Goal: Transaction & Acquisition: Purchase product/service

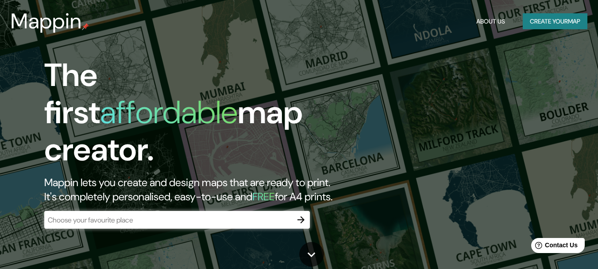
click at [456, 67] on div "The first affordable map creator. Mappin lets you create and design maps that a…" at bounding box center [299, 134] width 598 height 269
click at [539, 18] on button "Create your map" at bounding box center [555, 21] width 65 height 16
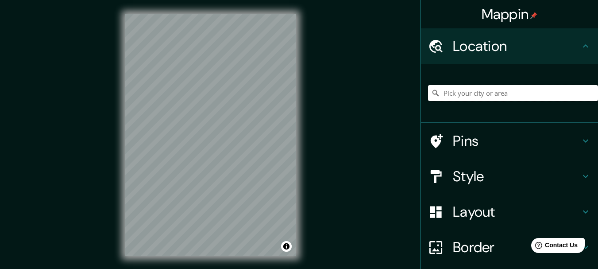
click at [452, 95] on input "Pick your city or area" at bounding box center [513, 93] width 170 height 16
paste input "18.460378565202813, -69.30118027502294"
drag, startPoint x: 577, startPoint y: 93, endPoint x: 422, endPoint y: 105, distance: 154.9
click at [428, 105] on div "18.460378565202813, -69.30118027502294 No results found" at bounding box center [513, 93] width 170 height 44
paste input "21000 San Pedro de Macorís"
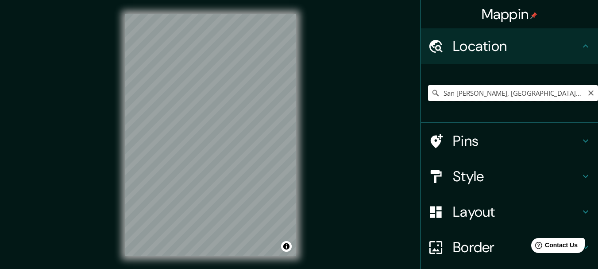
click at [574, 93] on input "San Pedro de Macorís, San Pedro de Macorís, República Dominicana" at bounding box center [513, 93] width 170 height 16
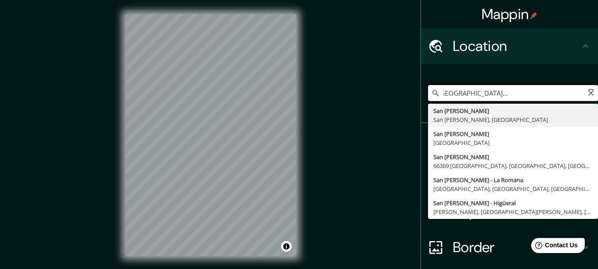
scroll to position [0, 75]
paste input "Calle Mercedes M. de Guerra"
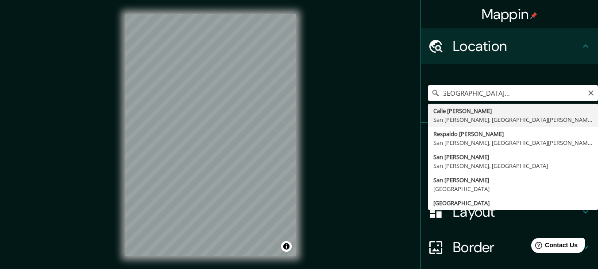
type input "Calle [PERSON_NAME], San [PERSON_NAME], [GEOGRAPHIC_DATA][PERSON_NAME], [GEOGRA…"
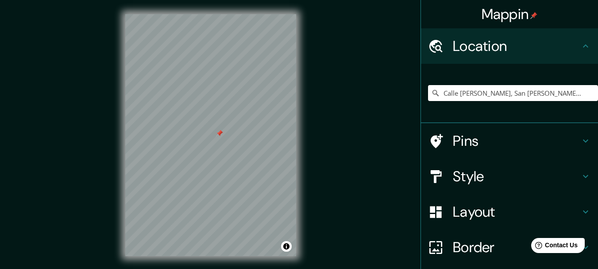
click at [459, 169] on h4 "Style" at bounding box center [516, 176] width 127 height 18
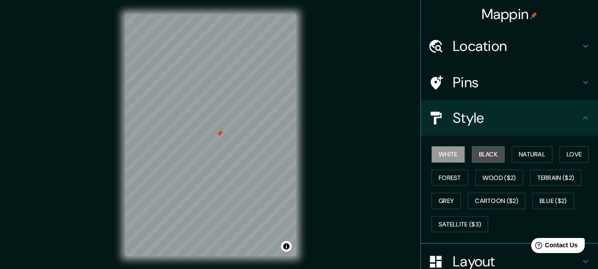
click at [481, 155] on button "Black" at bounding box center [488, 154] width 33 height 16
click at [436, 157] on button "White" at bounding box center [447, 154] width 33 height 16
click at [514, 152] on button "Natural" at bounding box center [532, 154] width 41 height 16
click at [490, 153] on button "Black" at bounding box center [488, 154] width 33 height 16
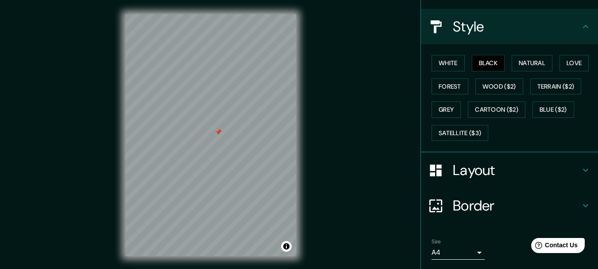
scroll to position [119, 0]
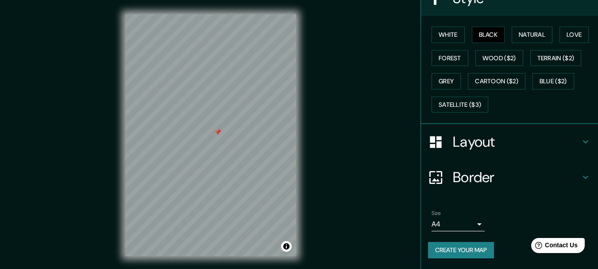
click at [494, 180] on h4 "Border" at bounding box center [516, 177] width 127 height 18
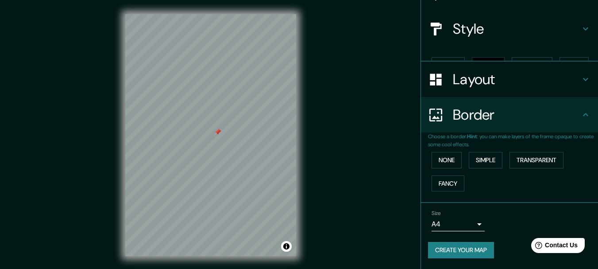
scroll to position [74, 0]
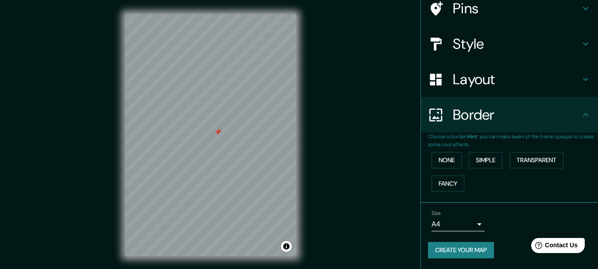
click at [499, 85] on h4 "Layout" at bounding box center [516, 79] width 127 height 18
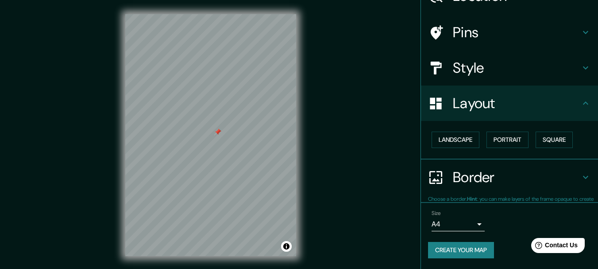
scroll to position [50, 0]
click at [451, 143] on button "Landscape" at bounding box center [455, 140] width 48 height 16
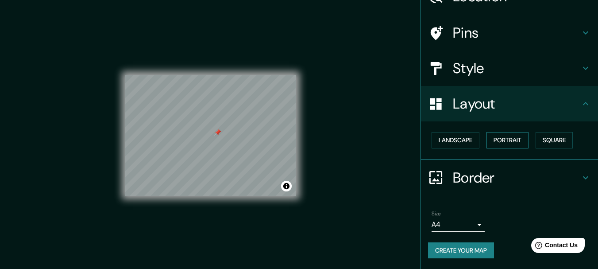
click at [510, 140] on button "Portrait" at bounding box center [507, 140] width 42 height 16
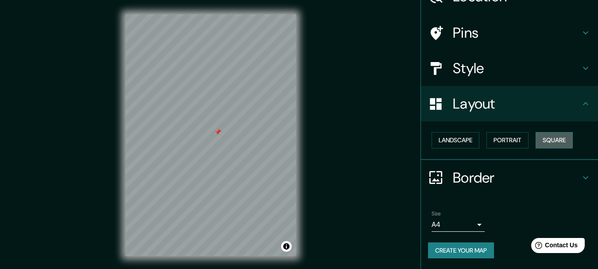
click at [542, 140] on button "Square" at bounding box center [553, 140] width 37 height 16
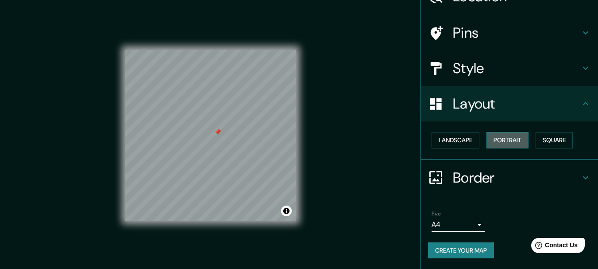
click at [504, 139] on button "Portrait" at bounding box center [507, 140] width 42 height 16
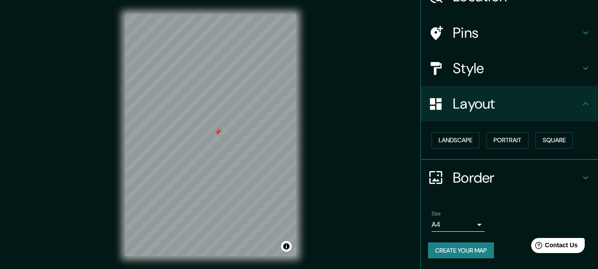
click at [343, 155] on div "Mappin Location Calle Mercedes M. De Guerra, San Pedro de Macorís, San Pedro de…" at bounding box center [299, 142] width 598 height 284
click at [204, 143] on div at bounding box center [203, 142] width 7 height 7
click at [213, 131] on div at bounding box center [213, 131] width 7 height 7
click at [445, 248] on button "Create your map" at bounding box center [461, 250] width 66 height 16
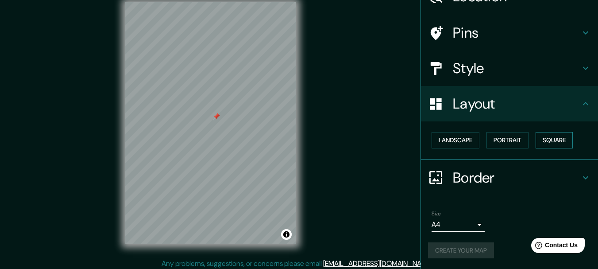
scroll to position [15, 0]
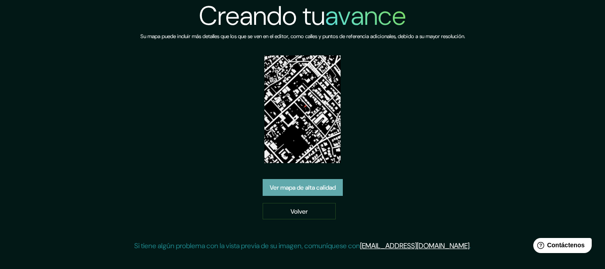
click at [321, 189] on font "Ver mapa de alta calidad" at bounding box center [303, 187] width 66 height 8
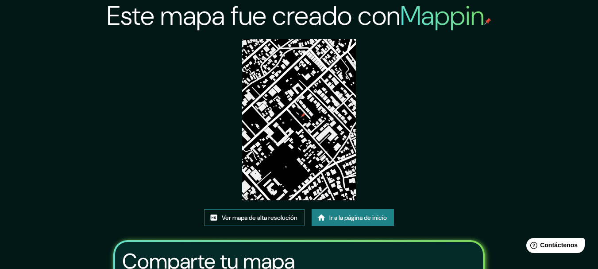
click at [261, 220] on font "Ver mapa de alta resolución" at bounding box center [260, 217] width 76 height 8
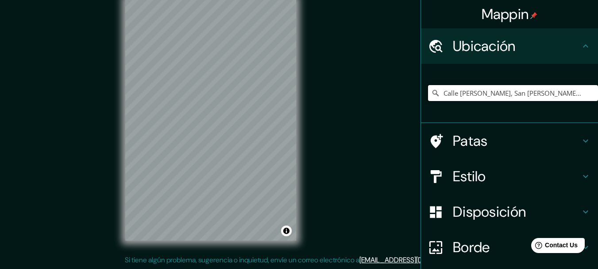
click at [577, 93] on input "Calle Mercedes M. De Guerra, San Pedro de Macorís, San Pedro de Macorís, Repúbl…" at bounding box center [513, 93] width 170 height 16
click at [517, 94] on input "Calle Mercedes M. De Guerra, San Pedro de Macorís, San Pedro de Macorís, Repúbl…" at bounding box center [513, 93] width 170 height 16
click at [461, 97] on input "Calle Mercedes M. De Guerra, San Pedro de Macorís, San Pedro de Macorís, Repúbl…" at bounding box center [513, 93] width 170 height 16
click at [482, 93] on input "Calle Mercedes M. De Guerra, San Pedro de Macorís, San Pedro de Macorís, Repúbl…" at bounding box center [513, 93] width 170 height 16
click at [432, 94] on icon at bounding box center [435, 93] width 6 height 6
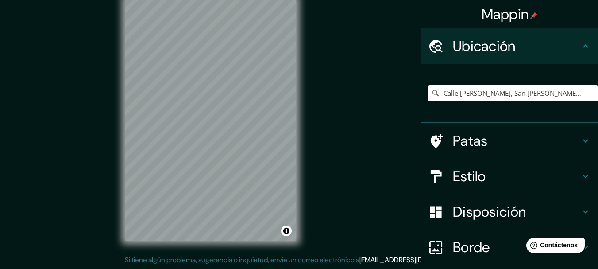
click at [432, 94] on icon at bounding box center [435, 93] width 6 height 6
click at [431, 93] on icon at bounding box center [435, 93] width 9 height 9
click at [380, 200] on div "Mappin Ubicación Calle Mercedes M. De Guerra, San Pedro de Macorís, San Pedro d…" at bounding box center [299, 127] width 598 height 284
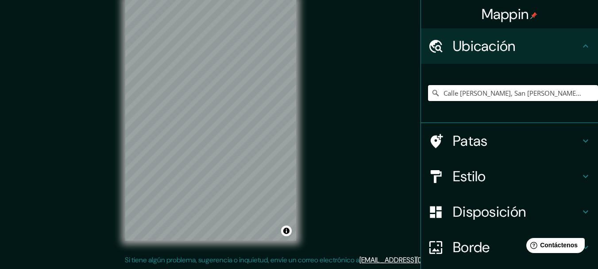
click at [548, 88] on input "Calle Mercedes M. De Guerra, San Pedro de Macorís, San Pedro de Macorís, Repúbl…" at bounding box center [513, 93] width 170 height 16
click at [465, 88] on input "Elige tu ciudad o zona" at bounding box center [513, 93] width 170 height 16
click at [441, 93] on input "Elige tu ciudad o zona" at bounding box center [513, 93] width 170 height 16
paste input "Calle Mercedes M. de Guerra San Pedro de Macorís Dominican Republic"
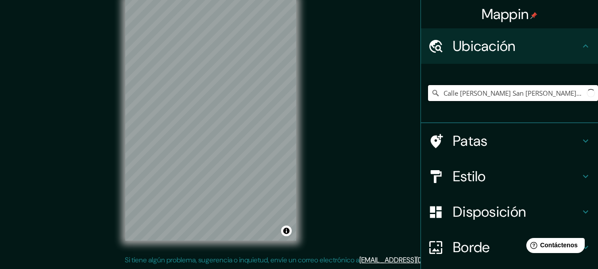
scroll to position [0, 82]
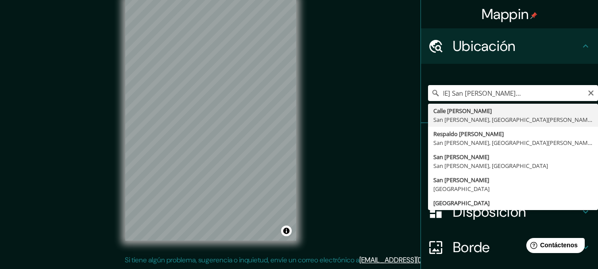
type input "Calle Mercedes M. De Guerra, San Pedro de Macorís, San Pedro de Macorís, Repúbl…"
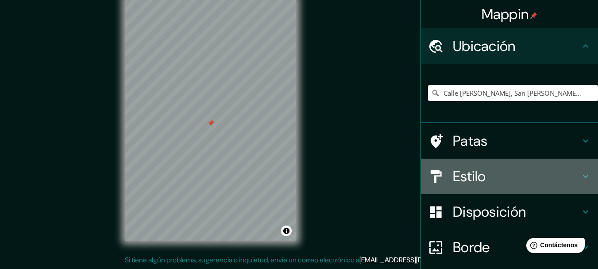
click at [469, 181] on font "Estilo" at bounding box center [469, 176] width 33 height 19
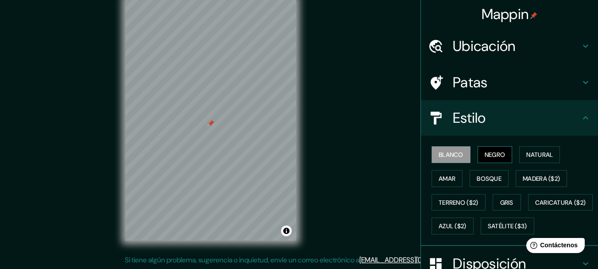
click at [485, 152] on font "Negro" at bounding box center [495, 154] width 21 height 8
click at [442, 173] on font "Amar" at bounding box center [447, 179] width 17 height 12
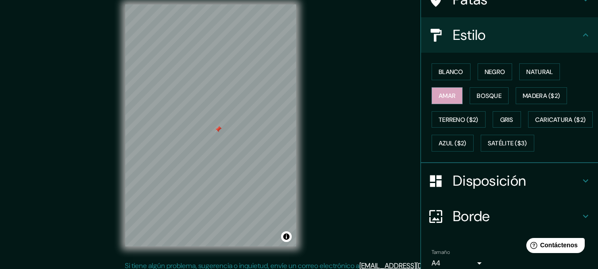
scroll to position [146, 0]
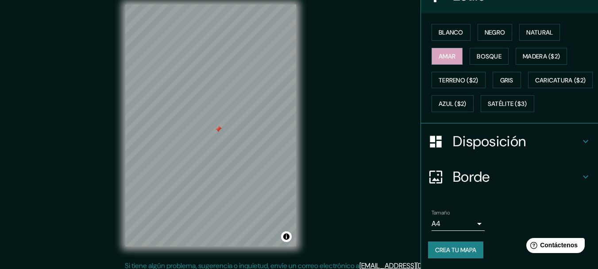
click at [523, 148] on h4 "Disposición" at bounding box center [516, 141] width 127 height 18
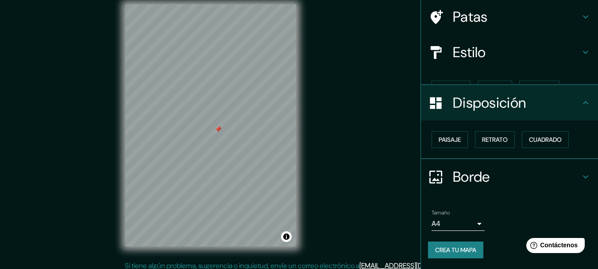
scroll to position [50, 0]
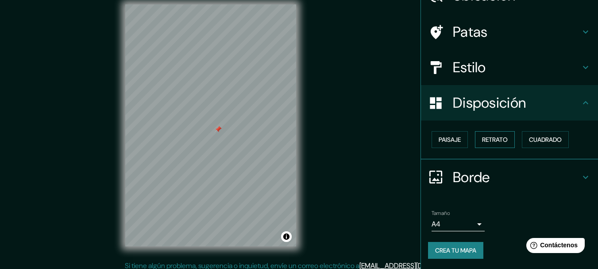
click at [482, 141] on font "Retrato" at bounding box center [495, 139] width 26 height 8
click at [547, 138] on font "Cuadrado" at bounding box center [545, 139] width 33 height 8
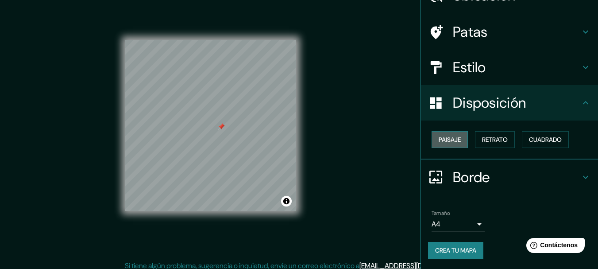
click at [441, 139] on font "Paisaje" at bounding box center [450, 139] width 22 height 8
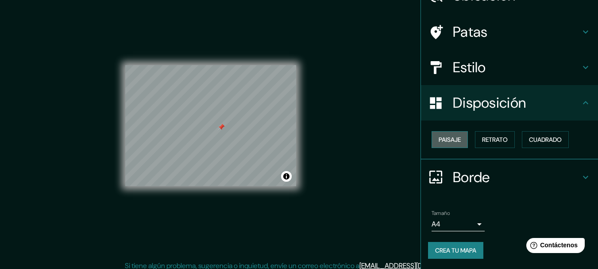
click at [443, 139] on font "Paisaje" at bounding box center [450, 139] width 22 height 8
click at [488, 137] on font "Retrato" at bounding box center [495, 139] width 26 height 8
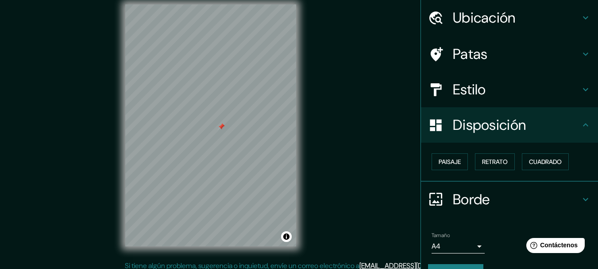
scroll to position [6, 0]
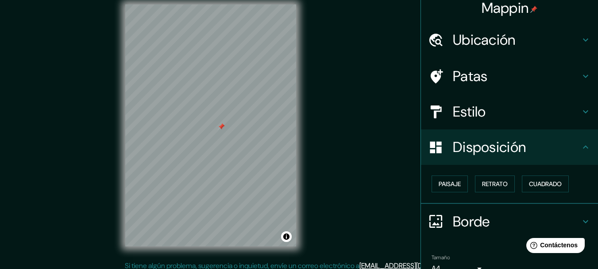
click at [493, 108] on h4 "Estilo" at bounding box center [516, 112] width 127 height 18
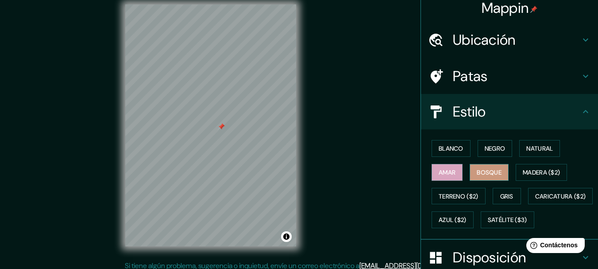
click at [488, 175] on font "Bosque" at bounding box center [489, 172] width 25 height 8
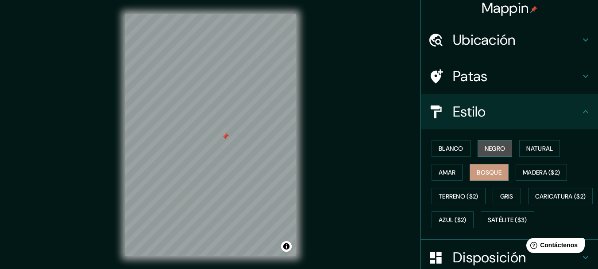
click at [478, 149] on button "Negro" at bounding box center [495, 148] width 35 height 17
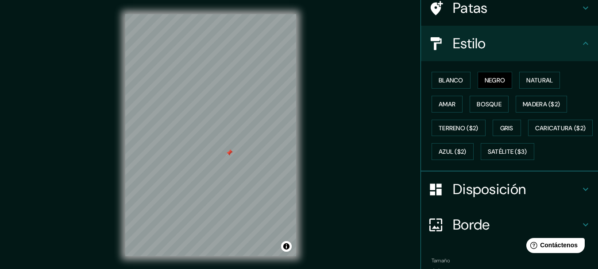
scroll to position [146, 0]
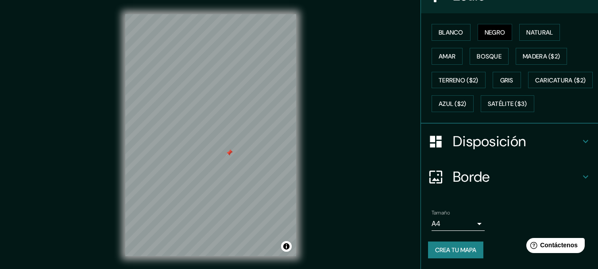
click at [475, 220] on body "Mappin Ubicación Calle Mercedes M. De Guerra, San Pedro de Macorís, San Pedro d…" at bounding box center [299, 134] width 598 height 269
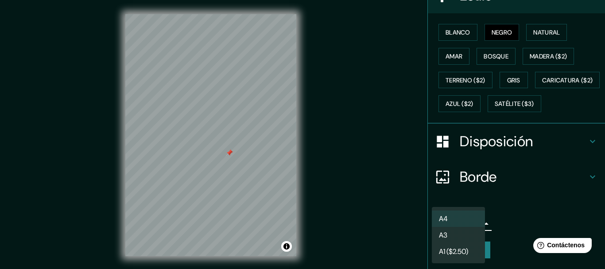
click at [462, 234] on li "A3" at bounding box center [457, 235] width 53 height 16
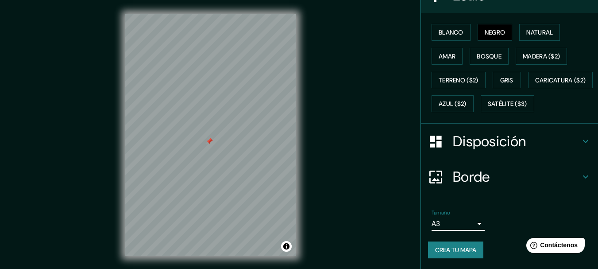
click at [473, 224] on body "Mappin Ubicación Calle Mercedes M. De Guerra, San Pedro de Macorís, San Pedro d…" at bounding box center [299, 134] width 598 height 269
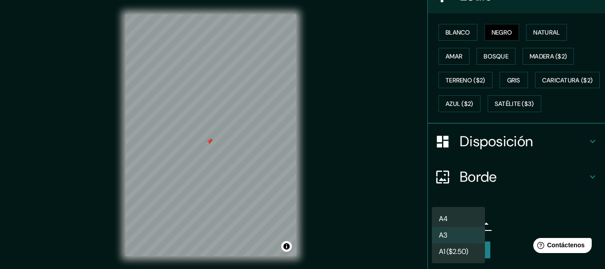
click at [456, 235] on li "A3" at bounding box center [457, 235] width 53 height 16
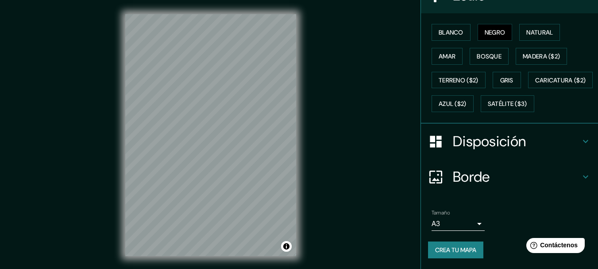
click at [304, 268] on html "Mappin Ubicación Calle Mercedes M. De Guerra, San Pedro de Macorís, San Pedro d…" at bounding box center [299, 134] width 598 height 269
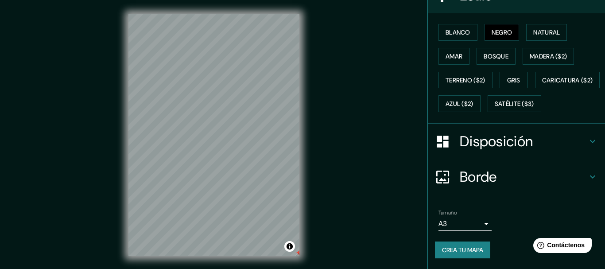
click at [464, 226] on body "Mappin Ubicación Calle Mercedes M. De Guerra, San Pedro de Macorís, San Pedro d…" at bounding box center [302, 134] width 605 height 269
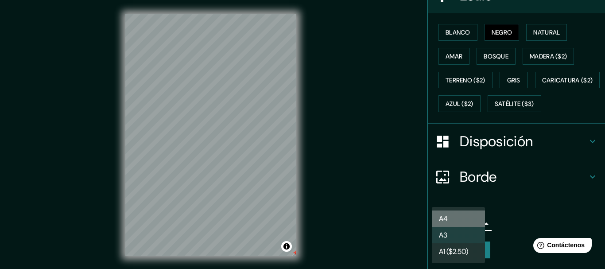
click at [474, 220] on li "A4" at bounding box center [457, 218] width 53 height 16
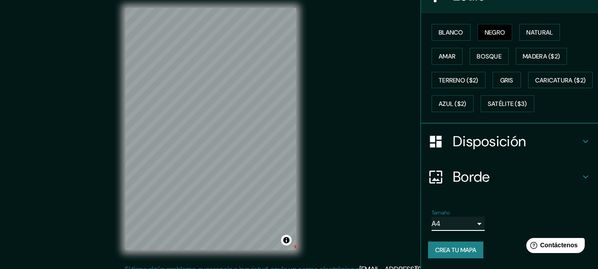
scroll to position [15, 0]
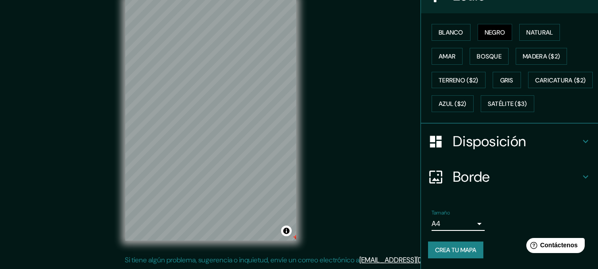
click at [469, 251] on font "Crea tu mapa" at bounding box center [455, 250] width 41 height 8
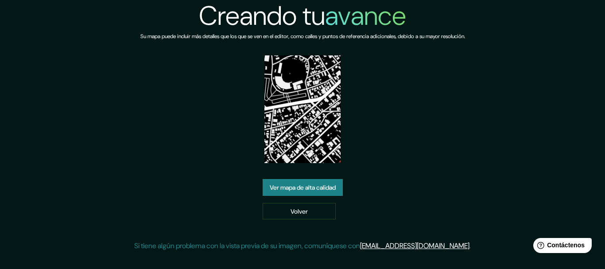
click at [316, 188] on font "Ver mapa de alta calidad" at bounding box center [303, 187] width 66 height 8
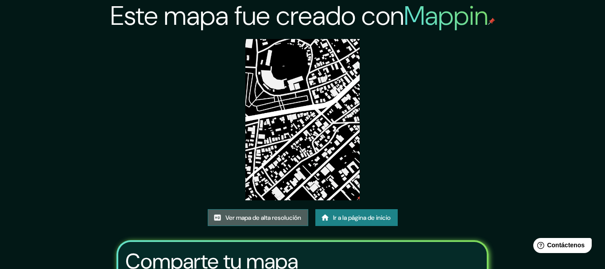
click at [243, 212] on font "Ver mapa de alta resolución" at bounding box center [263, 218] width 76 height 12
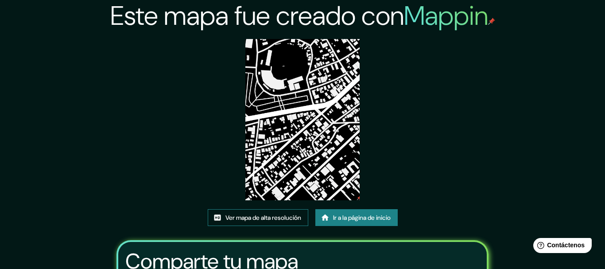
click at [262, 213] on font "Ver mapa de alta resolución" at bounding box center [263, 217] width 76 height 8
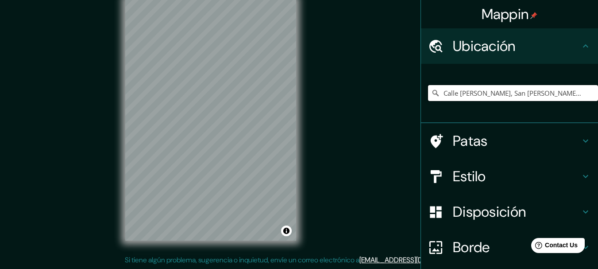
click at [571, 93] on input "Calle [PERSON_NAME], San [PERSON_NAME], [GEOGRAPHIC_DATA][PERSON_NAME], [GEOGRA…" at bounding box center [513, 93] width 170 height 16
drag, startPoint x: 435, startPoint y: 91, endPoint x: 604, endPoint y: 82, distance: 168.8
click at [597, 82] on html "Mappin Ubicación Calle Mercedes M. De Guerra, San Pedro de Macorís, San Pedro d…" at bounding box center [299, 119] width 598 height 269
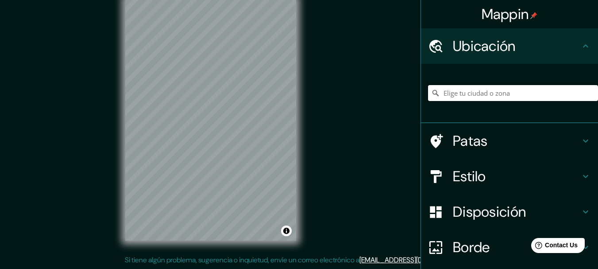
paste input "Calle [PERSON_NAME], San [PERSON_NAME], [GEOGRAPHIC_DATA][PERSON_NAME], [GEOGRA…"
type input "Calle [PERSON_NAME], San [PERSON_NAME], [GEOGRAPHIC_DATA][PERSON_NAME], [GEOGRA…"
click at [482, 177] on h4 "Estilo" at bounding box center [516, 176] width 127 height 18
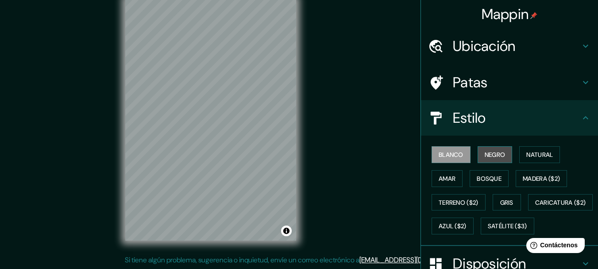
click at [500, 154] on font "Negro" at bounding box center [495, 154] width 21 height 8
click at [217, 114] on div at bounding box center [216, 115] width 7 height 7
click at [304, 262] on div "Mappin Ubicación Calle Mercedes M. De Guerra, San Pedro de Macorís, San Pedro d…" at bounding box center [299, 127] width 598 height 284
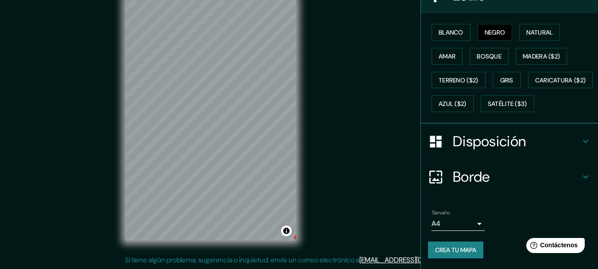
scroll to position [146, 0]
click at [451, 251] on font "Crea tu mapa" at bounding box center [455, 250] width 41 height 8
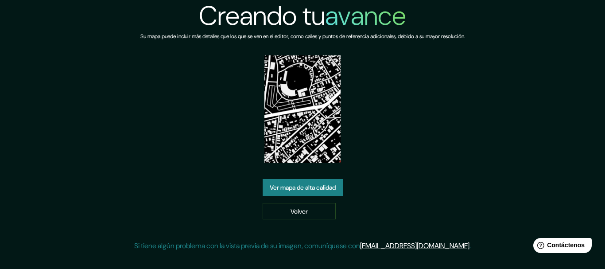
click at [310, 193] on font "Ver mapa de alta calidad" at bounding box center [303, 187] width 66 height 12
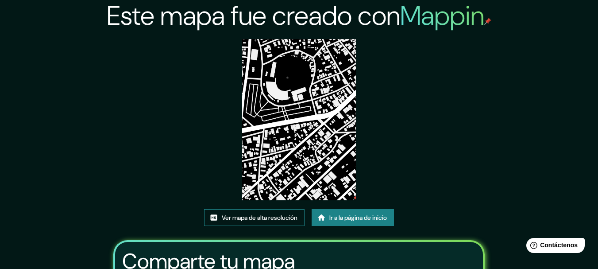
click at [288, 216] on font "Ver mapa de alta resolución" at bounding box center [260, 217] width 76 height 8
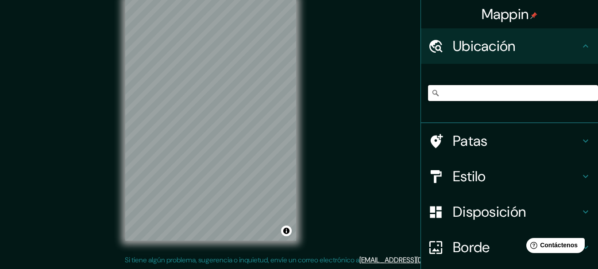
scroll to position [0, 165]
drag, startPoint x: 437, startPoint y: 95, endPoint x: 604, endPoint y: 78, distance: 168.1
click at [597, 78] on html "Mappin Ubicación Calle Mercedes M. De Guerra, San Pedro de Macorís, San Pedro d…" at bounding box center [299, 119] width 598 height 269
paste input "Calle Mercedes M. De Guerra, San Pedro de Macorís, San Pedro de Macorís, Repúbl…"
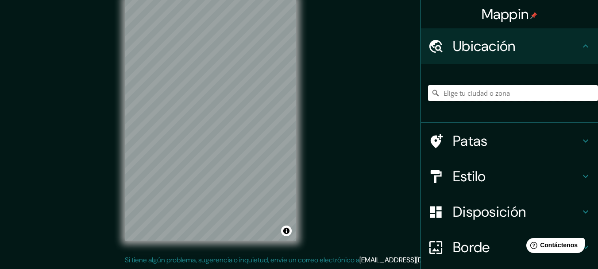
type input "Calle Mercedes M. De Guerra, San Pedro de Macorís, San Pedro de Macorís, Repúbl…"
click at [493, 166] on div "Estilo" at bounding box center [509, 175] width 177 height 35
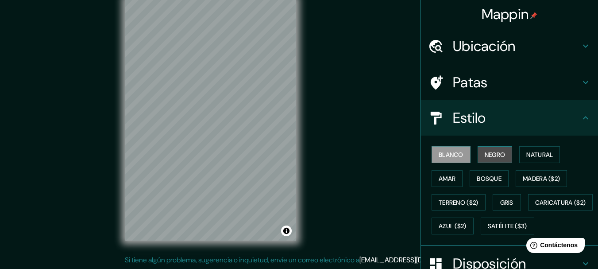
click at [489, 157] on font "Negro" at bounding box center [495, 154] width 21 height 8
click at [211, 108] on div at bounding box center [211, 108] width 7 height 7
click at [212, 108] on div at bounding box center [211, 105] width 7 height 7
click at [212, 112] on div at bounding box center [211, 109] width 7 height 7
click at [212, 111] on div at bounding box center [212, 109] width 7 height 7
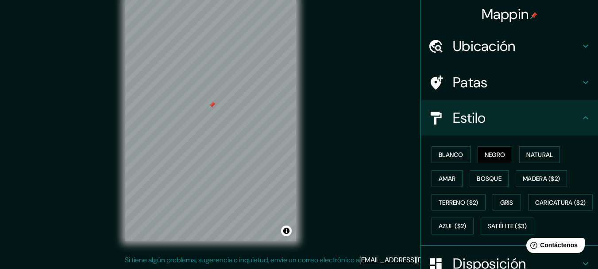
click at [212, 104] on div at bounding box center [211, 104] width 7 height 7
click at [213, 106] on div at bounding box center [212, 105] width 7 height 7
click at [212, 106] on div at bounding box center [212, 106] width 7 height 7
click at [213, 108] on div at bounding box center [212, 107] width 7 height 7
click at [137, 243] on div "© Mapbox © OpenStreetMap Improve this map" at bounding box center [210, 120] width 199 height 270
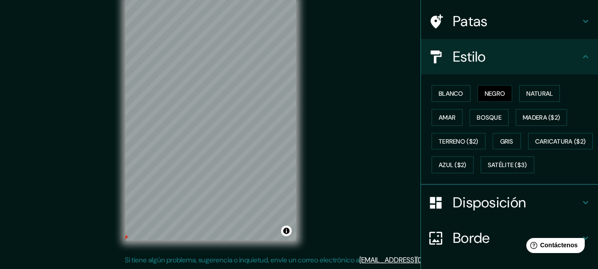
scroll to position [146, 0]
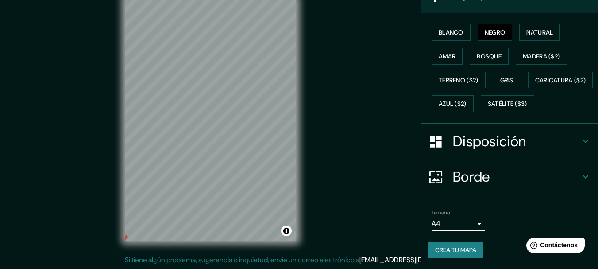
click at [450, 245] on font "Crea tu mapa" at bounding box center [455, 250] width 41 height 12
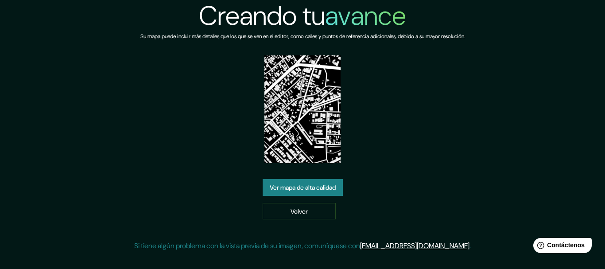
click at [315, 186] on font "Ver mapa de alta calidad" at bounding box center [303, 187] width 66 height 8
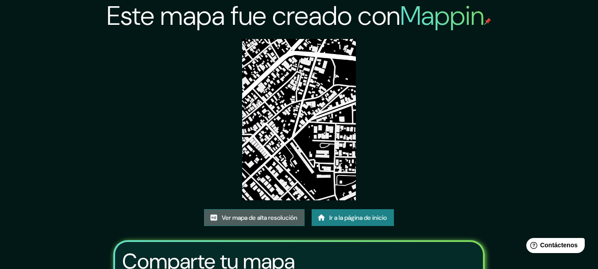
click at [266, 218] on font "Ver mapa de alta resolución" at bounding box center [260, 217] width 76 height 8
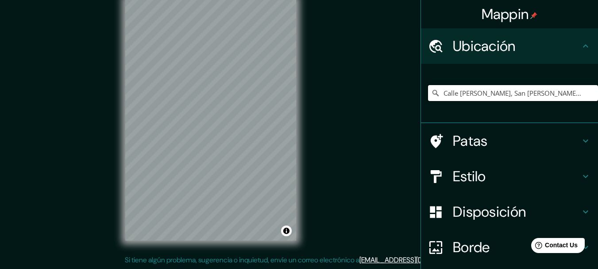
scroll to position [0, 165]
drag, startPoint x: 436, startPoint y: 96, endPoint x: 604, endPoint y: 89, distance: 167.9
click at [597, 89] on html "Mappin Ubicación Calle Mercedes M. De Guerra, San Pedro de Macorís, San Pedro d…" at bounding box center [299, 119] width 598 height 269
drag, startPoint x: 509, startPoint y: 90, endPoint x: 521, endPoint y: 95, distance: 12.7
click at [521, 95] on input "Calle Mercedes M. De Guerra, San Pedro de Macorís, San Pedro de Macorís, Repúbl…" at bounding box center [513, 93] width 170 height 16
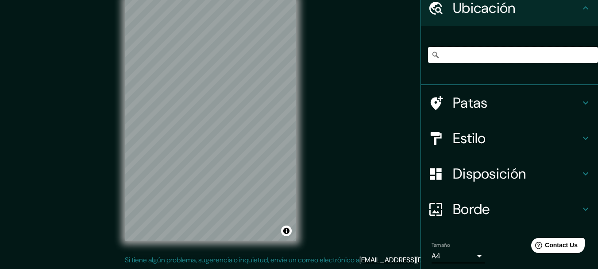
scroll to position [0, 0]
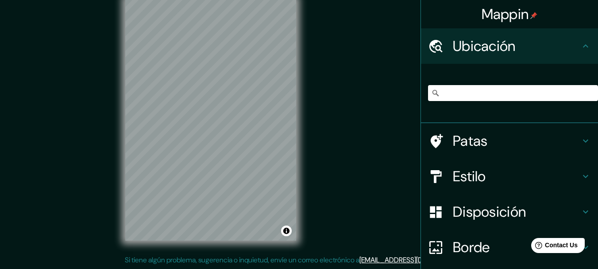
click at [431, 93] on icon at bounding box center [435, 93] width 9 height 9
drag, startPoint x: 438, startPoint y: 92, endPoint x: 604, endPoint y: 92, distance: 166.0
click at [597, 92] on html "Mappin Ubicación Calle Mercedes M. De Guerra, San Pedro de Macorís, San Pedro d…" at bounding box center [299, 119] width 598 height 269
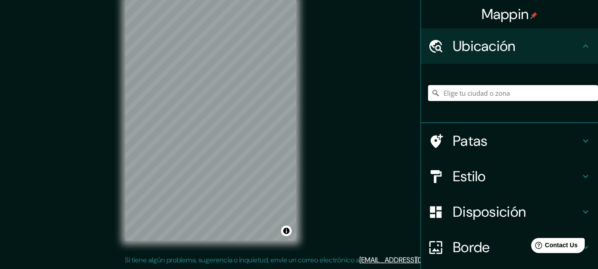
paste input "Calle Mercedes M. De Guerra, San Pedro de Macorís, San Pedro de Macorís, Repúbl…"
type input "Calle Mercedes M. De Guerra, San Pedro de Macorís, San Pedro de Macorís, Repúbl…"
click at [520, 169] on h4 "Estilo" at bounding box center [516, 176] width 127 height 18
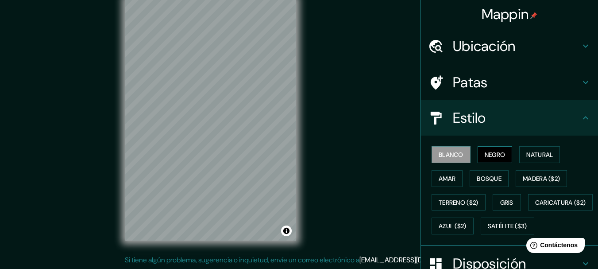
click at [494, 150] on font "Negro" at bounding box center [495, 155] width 21 height 12
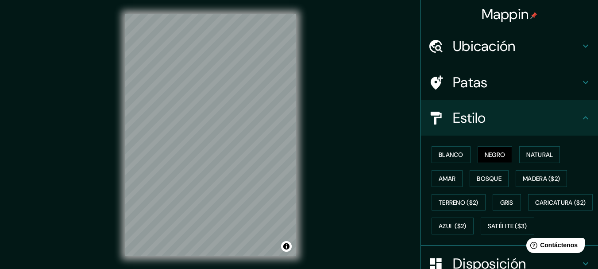
click at [350, 70] on div "Mappin Ubicación Calle Mercedes M. De Guerra, San Pedro de Macorís, San Pedro d…" at bounding box center [299, 142] width 598 height 284
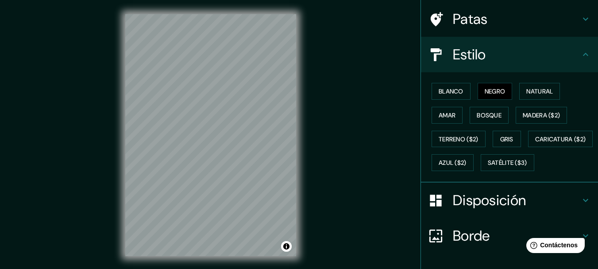
scroll to position [146, 0]
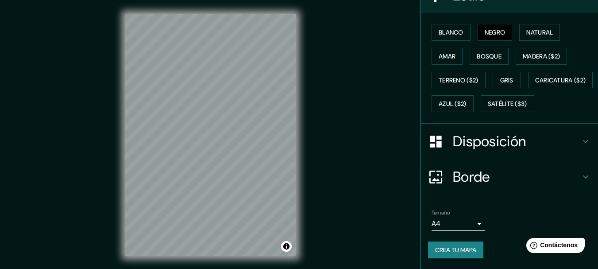
click at [460, 251] on font "Crea tu mapa" at bounding box center [455, 250] width 41 height 8
click at [500, 244] on div "Crea tu mapa" at bounding box center [509, 249] width 163 height 17
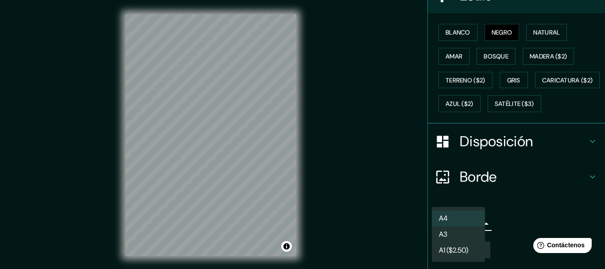
click at [473, 227] on body "Mappin Ubicación Calle Mercedes M. De Guerra, San Pedro de Macorís, San Pedro d…" at bounding box center [302, 134] width 605 height 269
click at [462, 218] on li "A4" at bounding box center [457, 218] width 53 height 16
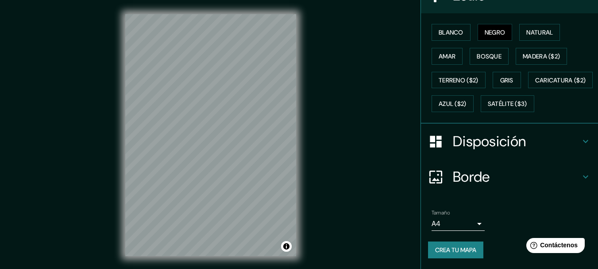
click at [525, 217] on div "Tamaño A4 single" at bounding box center [509, 220] width 163 height 28
click at [465, 250] on font "Crea tu mapa" at bounding box center [455, 250] width 41 height 8
click at [462, 250] on font "Crea tu mapa" at bounding box center [455, 250] width 41 height 8
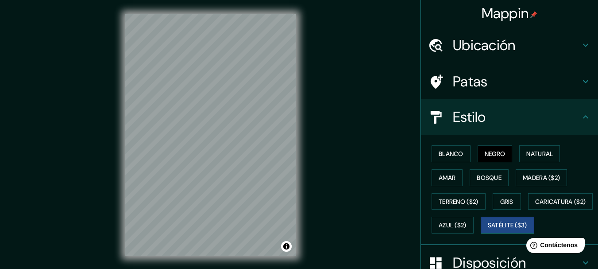
scroll to position [0, 0]
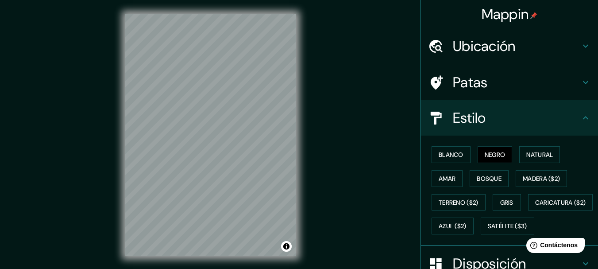
click at [462, 36] on div "Ubicación" at bounding box center [509, 45] width 177 height 35
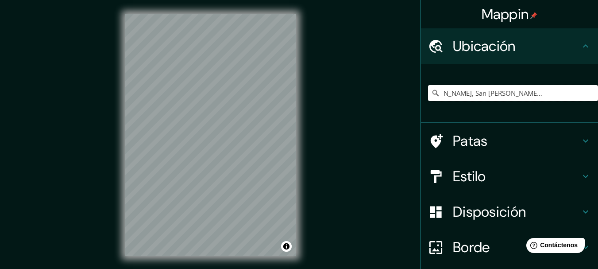
scroll to position [0, 165]
drag, startPoint x: 438, startPoint y: 91, endPoint x: 601, endPoint y: 85, distance: 163.4
click at [597, 85] on html "Mappin Ubicación Calle Mercedes M. De Guerra, San Pedro de Macorís, San Pedro d…" at bounding box center [299, 134] width 598 height 269
